Goal: Understand process/instructions: Learn how to perform a task or action

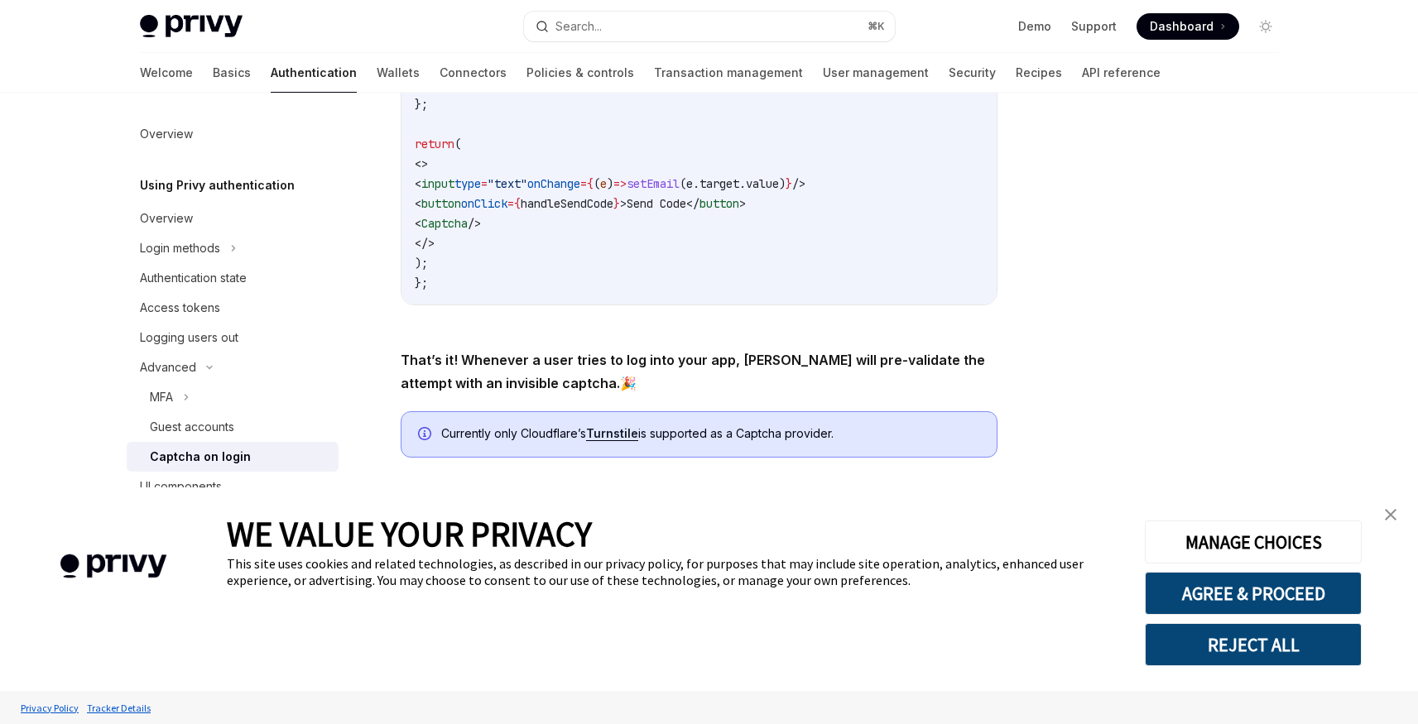
scroll to position [685, 0]
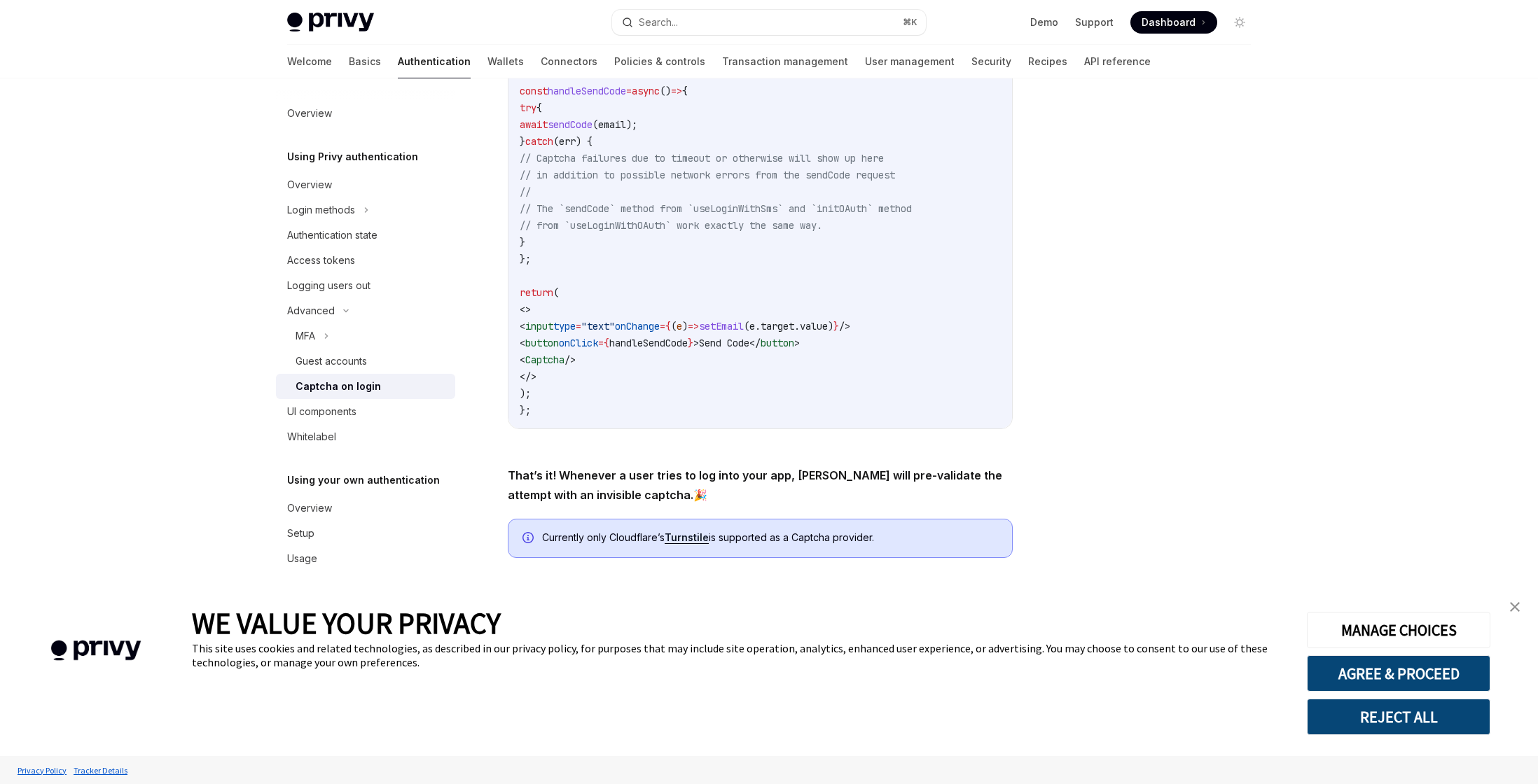
type textarea "*"
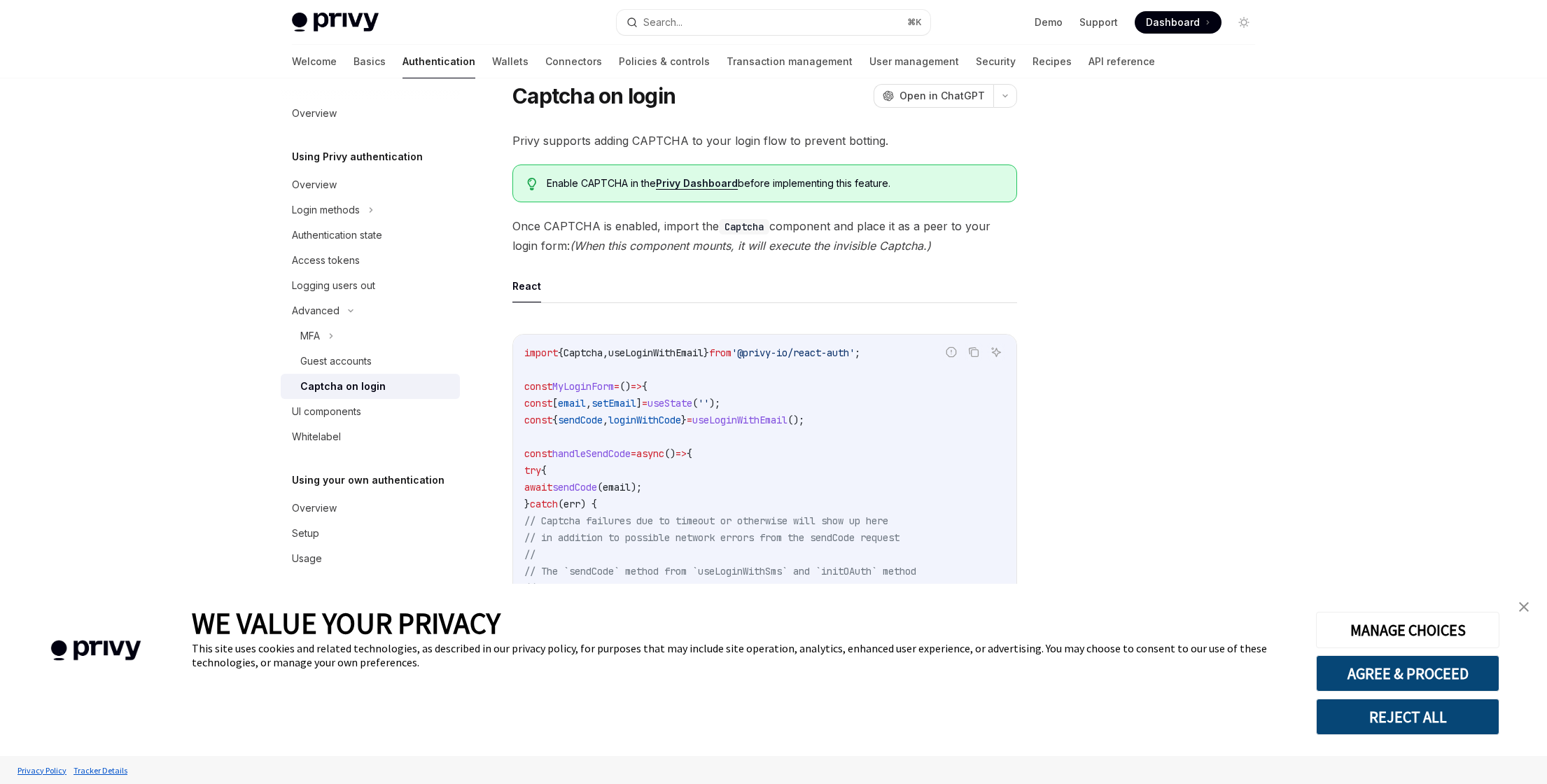
scroll to position [0, 0]
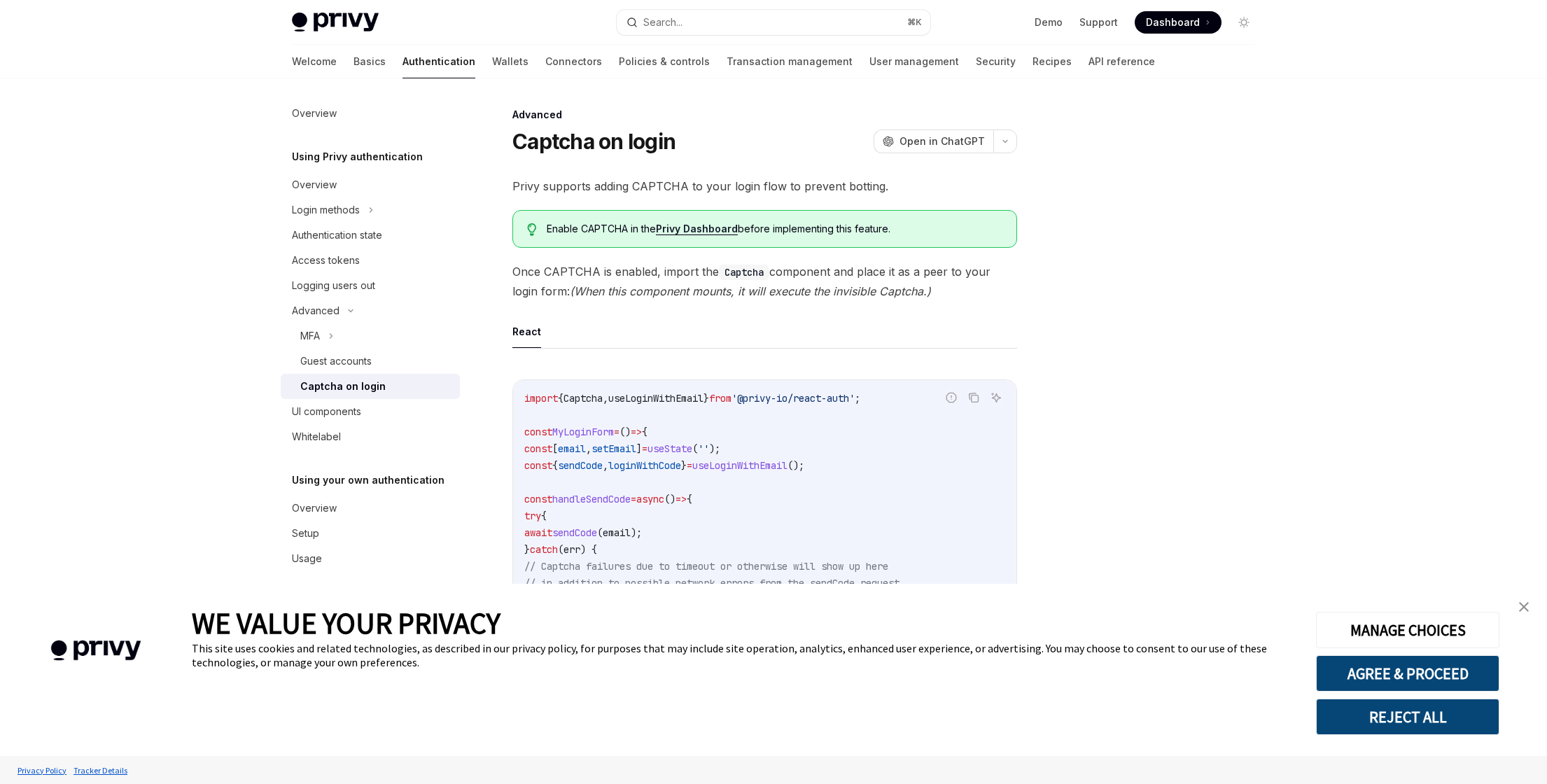
click at [579, 403] on span "Captcha" at bounding box center [583, 398] width 39 height 13
copy span "Captcha"
click at [591, 401] on span "Captcha" at bounding box center [583, 398] width 39 height 13
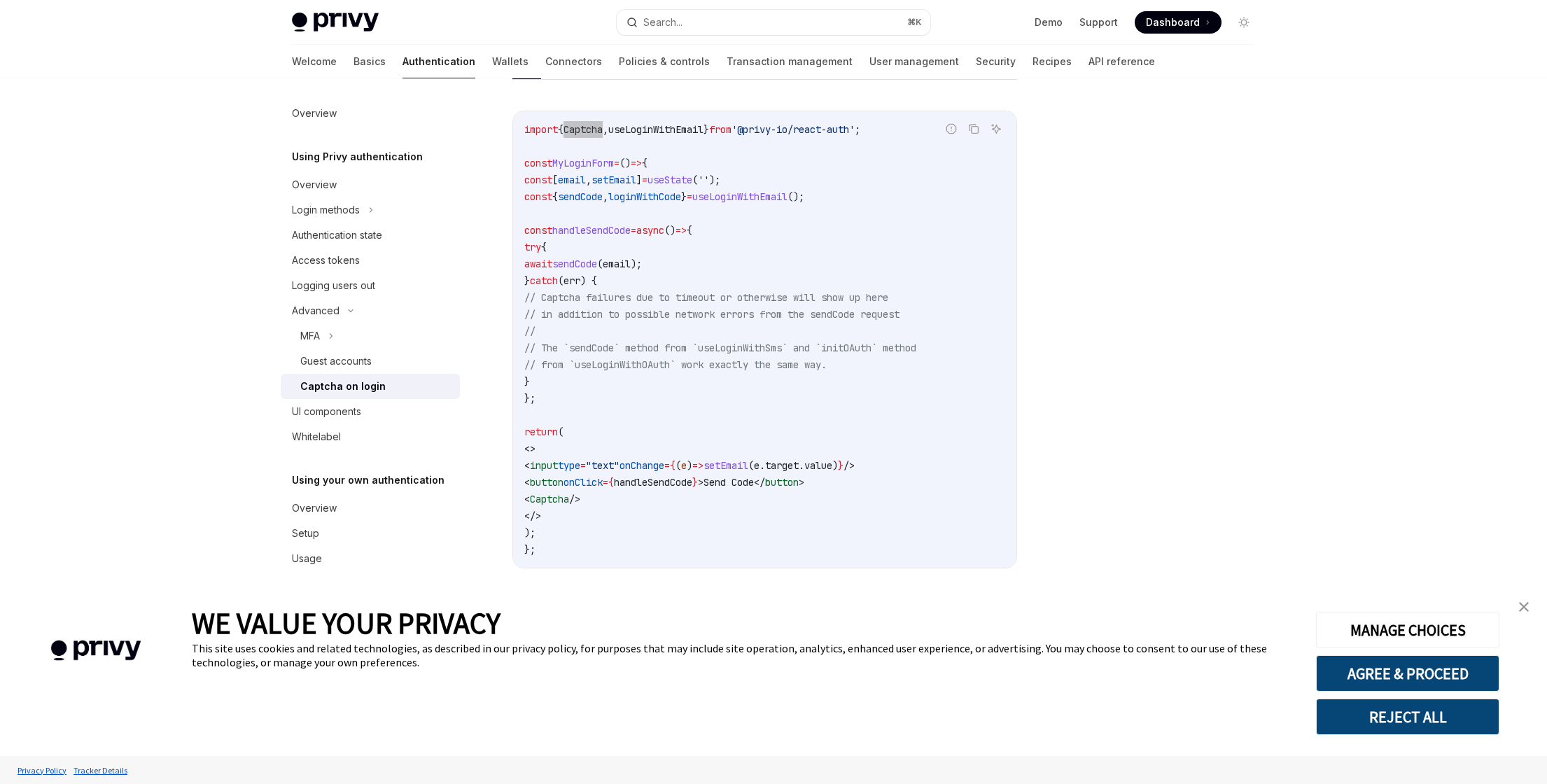
scroll to position [277, 0]
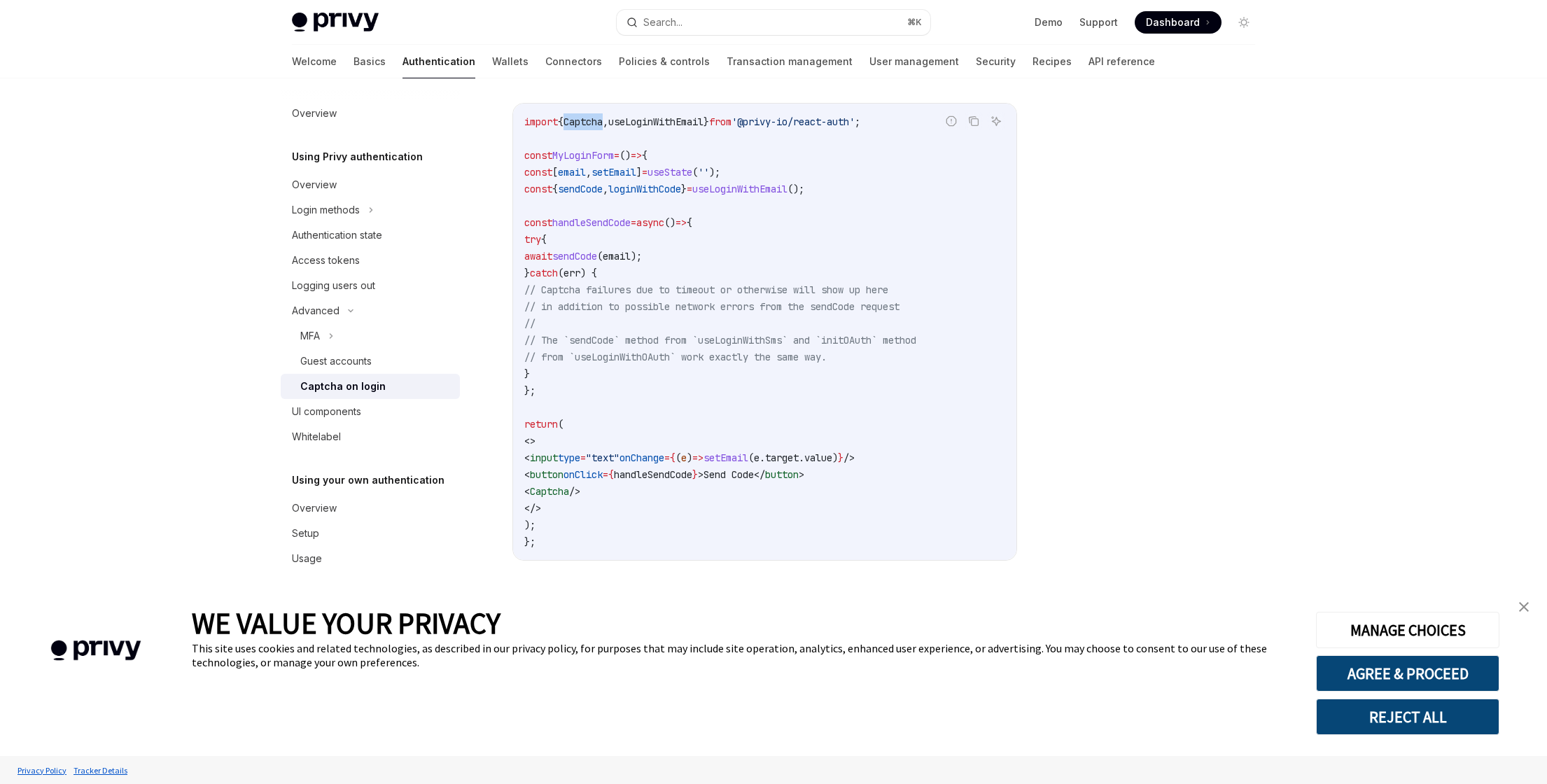
click at [586, 118] on span "Captcha" at bounding box center [583, 122] width 39 height 13
click at [580, 491] on span "/>" at bounding box center [574, 491] width 11 height 13
drag, startPoint x: 633, startPoint y: 491, endPoint x: 561, endPoint y: 491, distance: 72.0
click at [561, 491] on code "import { Captcha , useLoginWithEmail } from '@privy-io/react-auth' ; const MyLo…" at bounding box center [765, 332] width 481 height 436
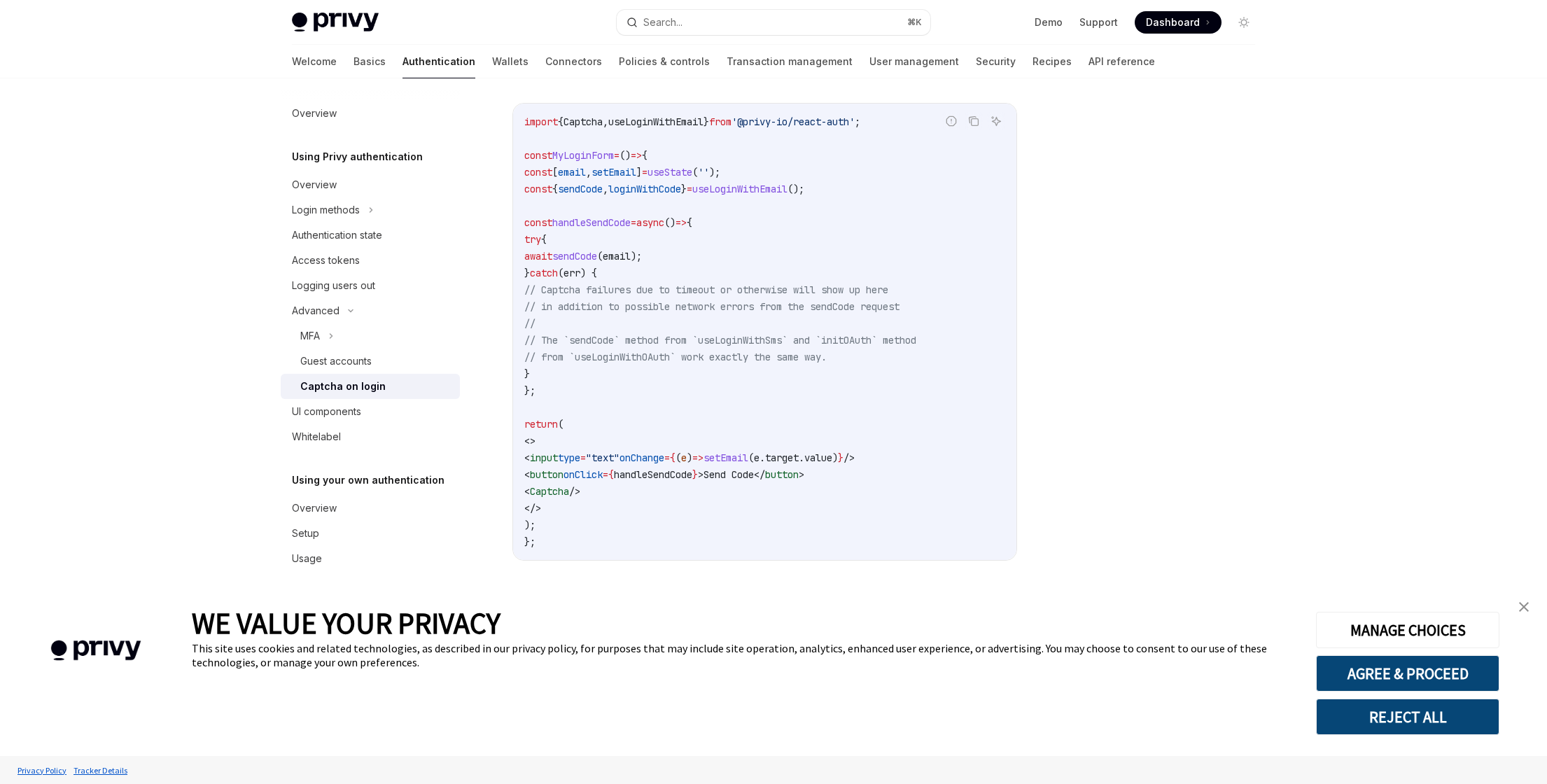
copy span "< Captcha />"
